Goal: Information Seeking & Learning: Find specific page/section

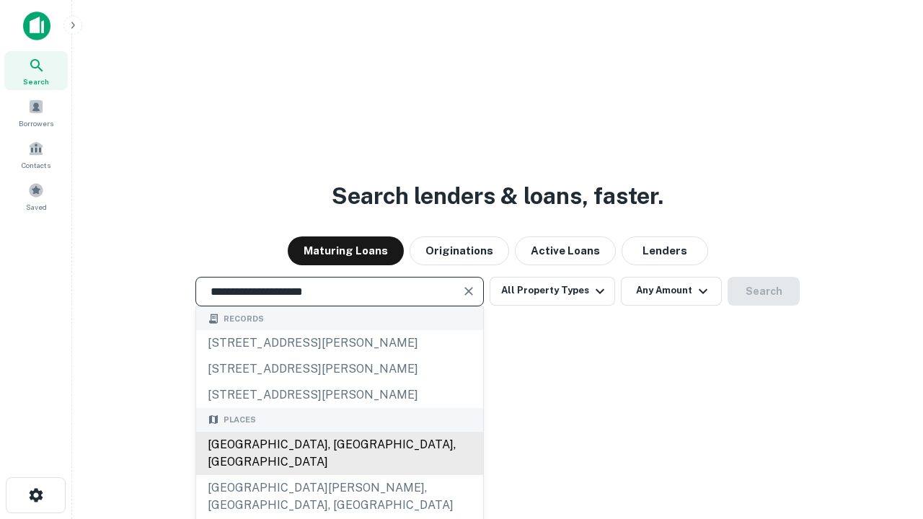
click at [339, 475] on div "[GEOGRAPHIC_DATA], [GEOGRAPHIC_DATA], [GEOGRAPHIC_DATA]" at bounding box center [339, 453] width 287 height 43
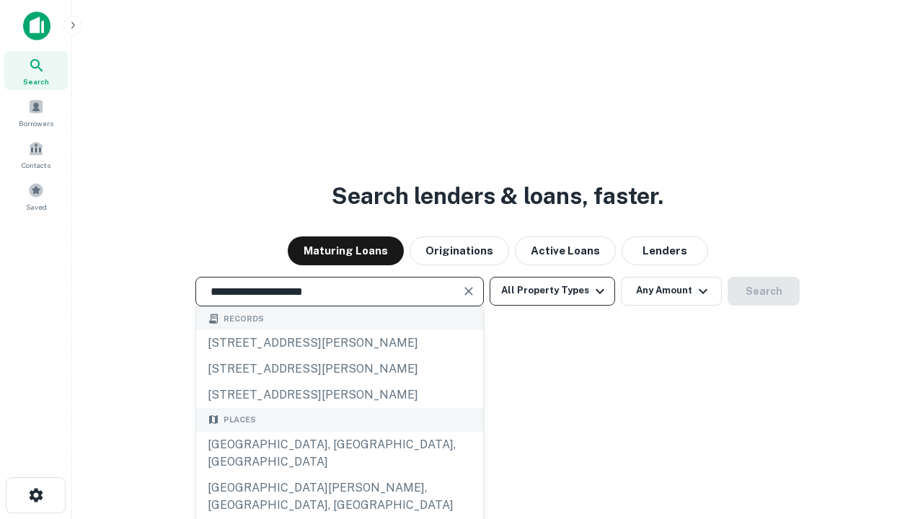
type input "**********"
click at [553, 291] on button "All Property Types" at bounding box center [553, 291] width 126 height 29
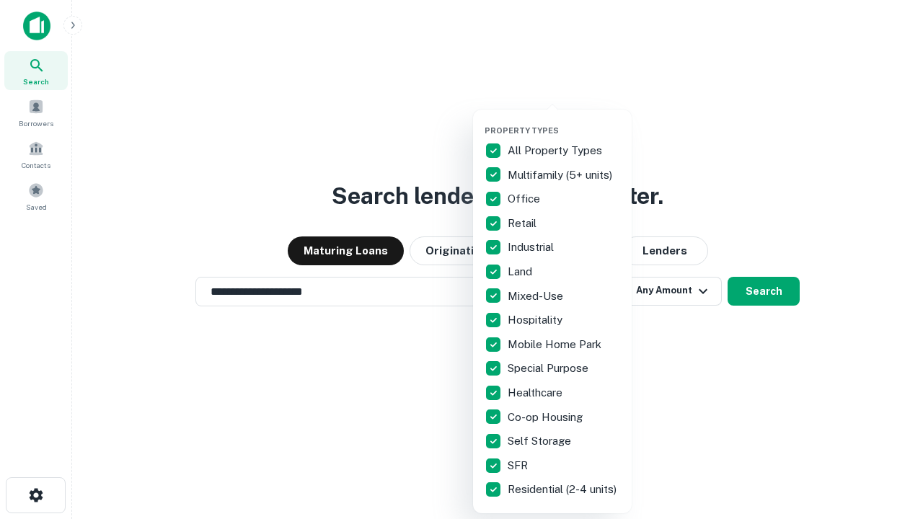
click at [564, 121] on button "button" at bounding box center [564, 121] width 159 height 1
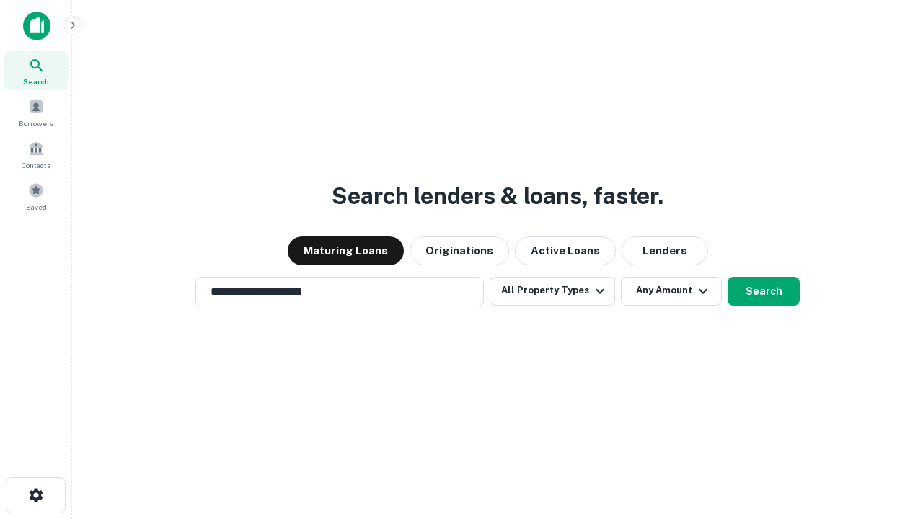
scroll to position [22, 0]
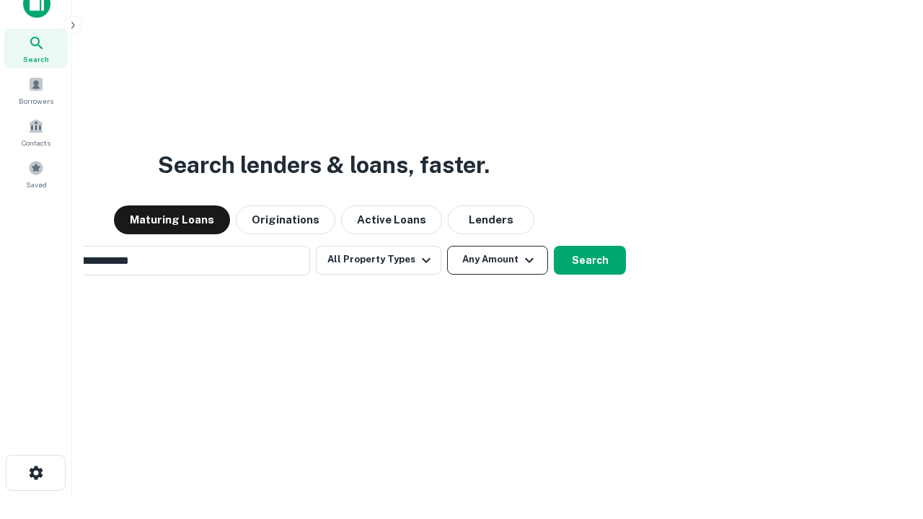
click at [447, 246] on button "Any Amount" at bounding box center [497, 260] width 101 height 29
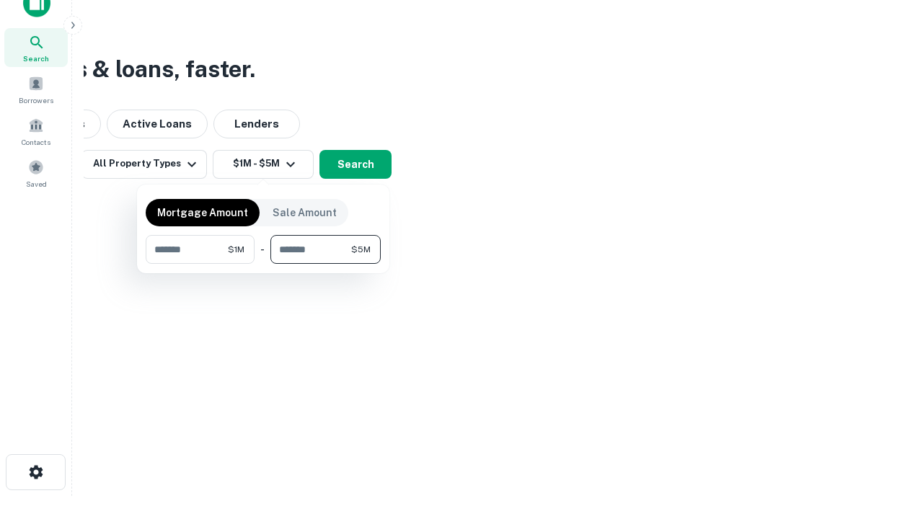
type input "*******"
click at [263, 264] on button "button" at bounding box center [263, 264] width 235 height 1
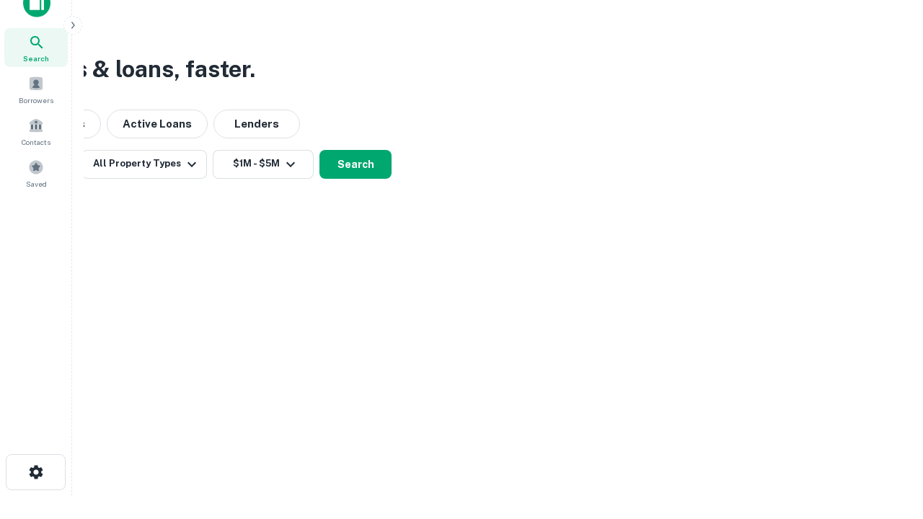
scroll to position [9, 266]
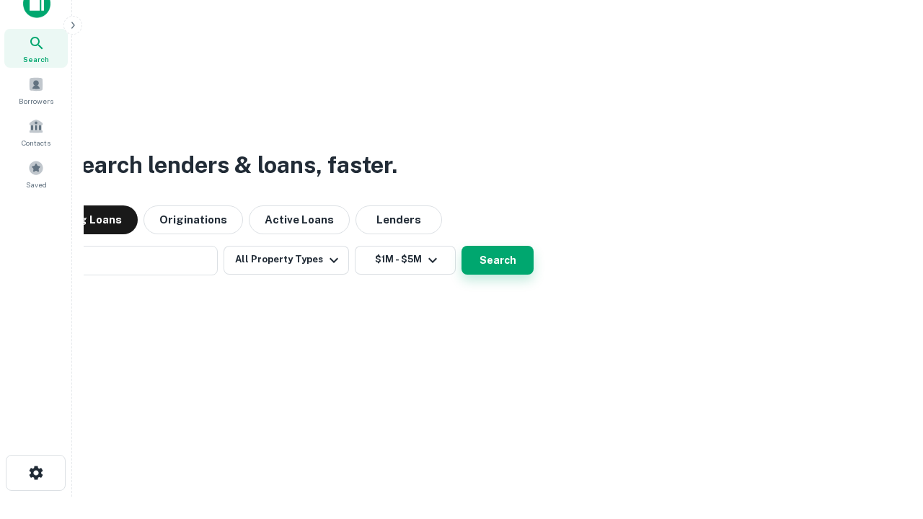
click at [462, 246] on button "Search" at bounding box center [498, 260] width 72 height 29
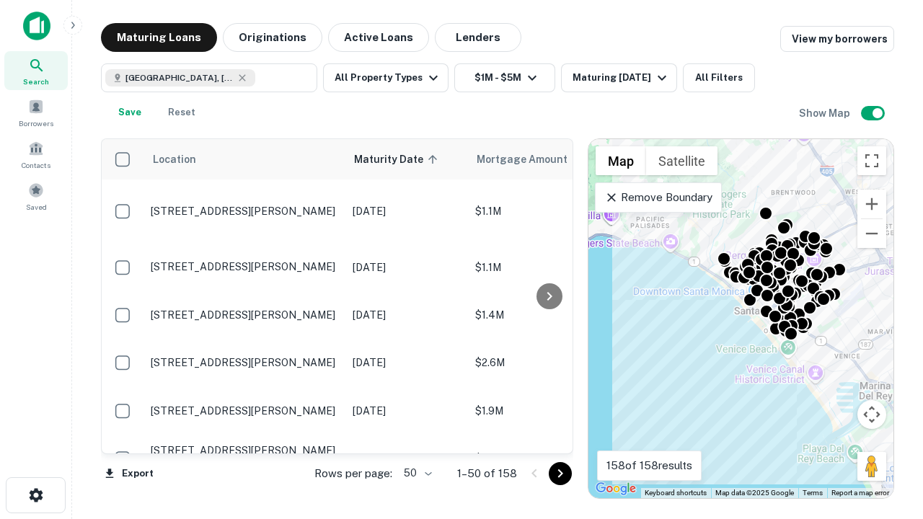
click at [415, 473] on body "Search Borrowers Contacts Saved Maturing Loans Originations Active Loans Lender…" at bounding box center [461, 259] width 923 height 519
click at [416, 437] on li "25" at bounding box center [416, 437] width 42 height 26
